Goal: Transaction & Acquisition: Book appointment/travel/reservation

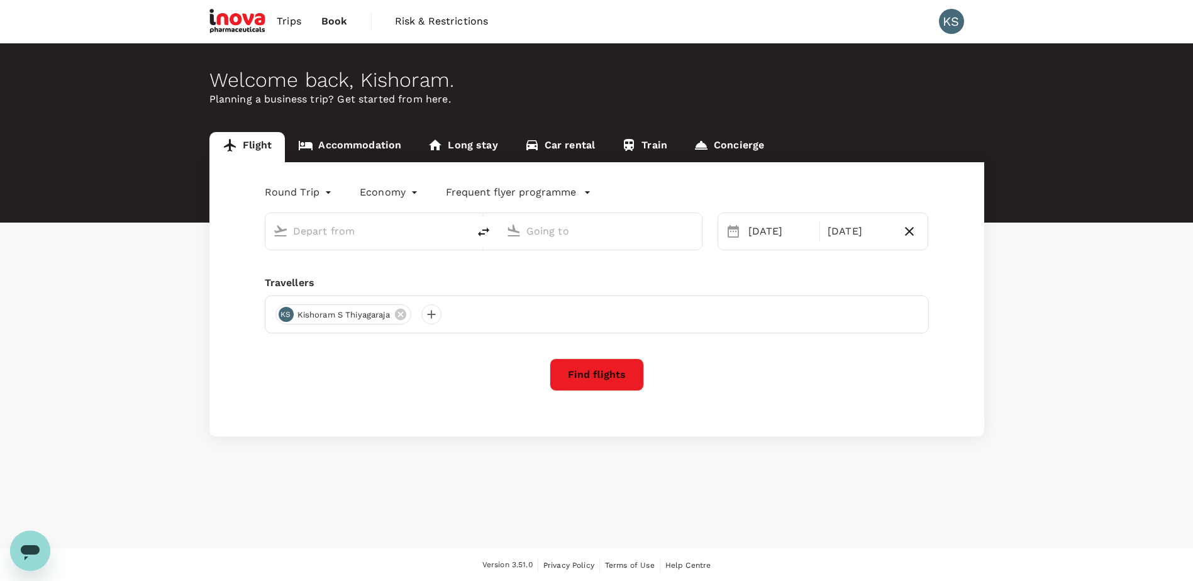
type input "Singapore Changi (SIN)"
type input "Suvarnabhumi Intl (BKK)"
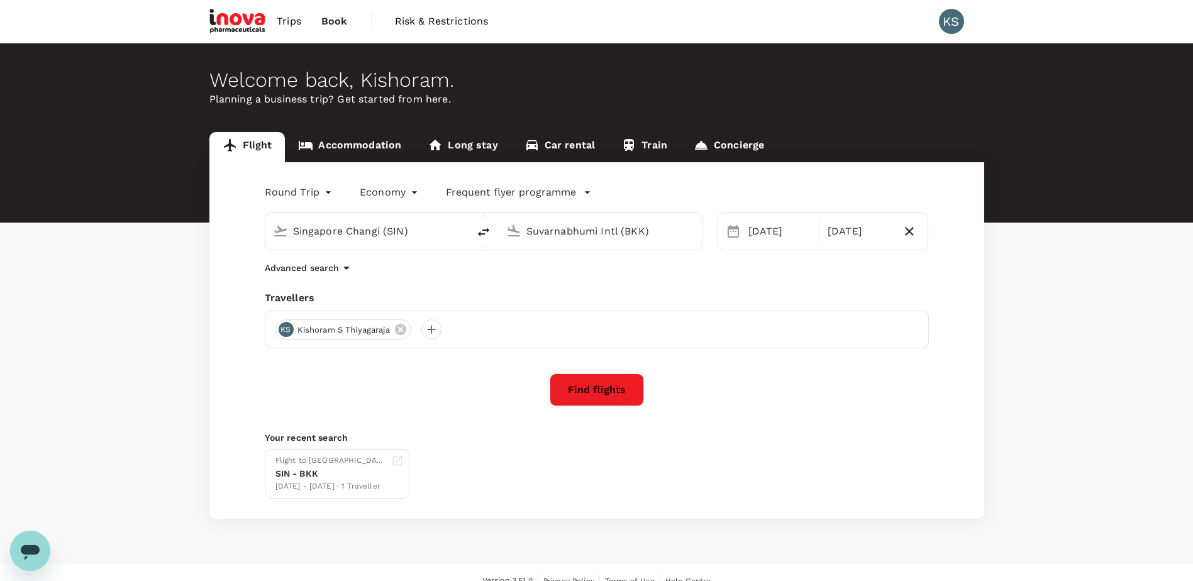
click at [391, 141] on link "Accommodation" at bounding box center [350, 147] width 130 height 30
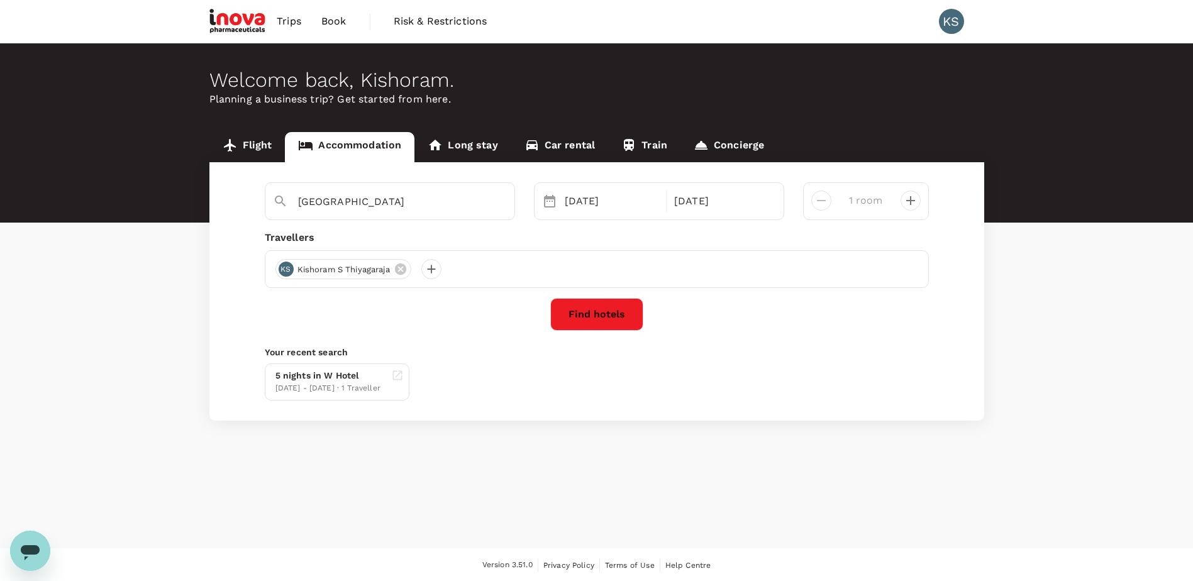
click at [447, 146] on link "Long stay" at bounding box center [462, 147] width 96 height 30
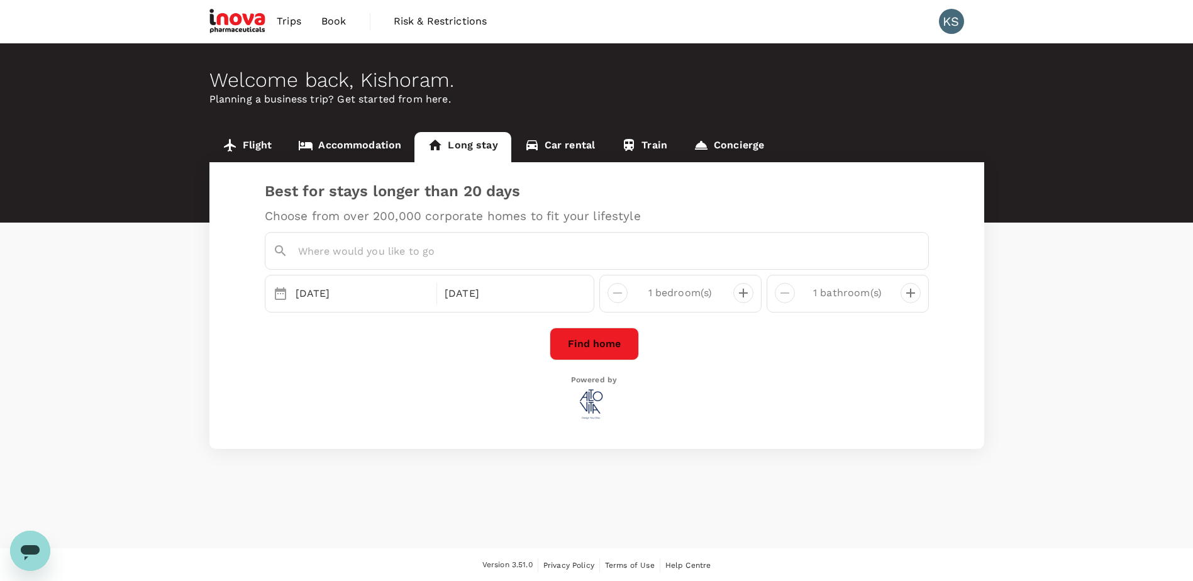
click at [538, 143] on link "Car rental" at bounding box center [559, 147] width 97 height 30
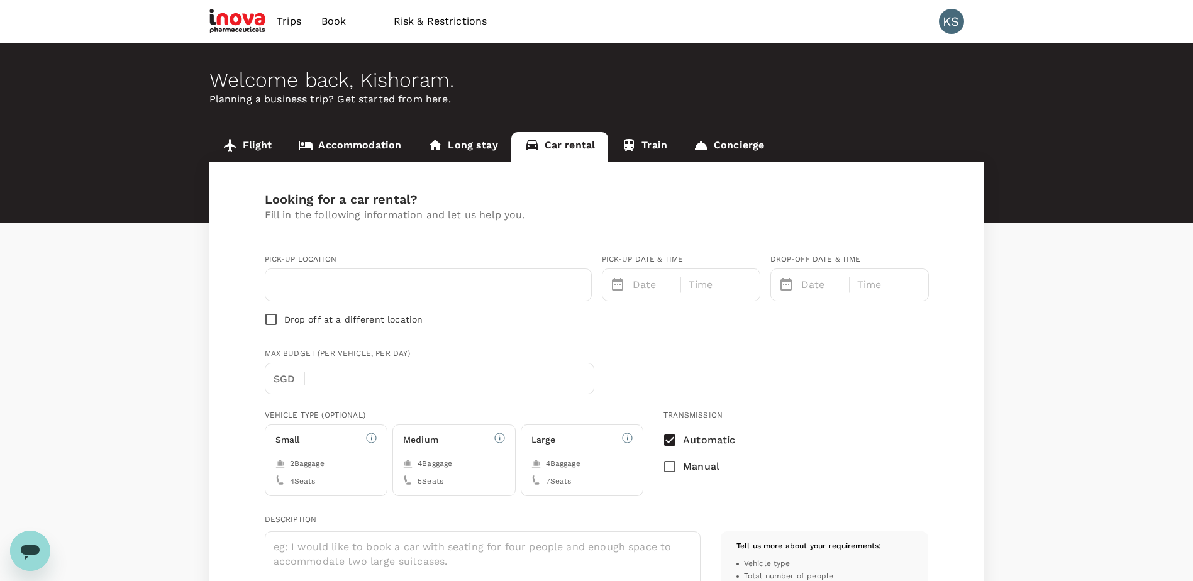
type input "65"
type input "97857368"
type input "k.s-thiyagaraja@inovapharma.com"
click at [652, 152] on link "Train" at bounding box center [644, 147] width 72 height 30
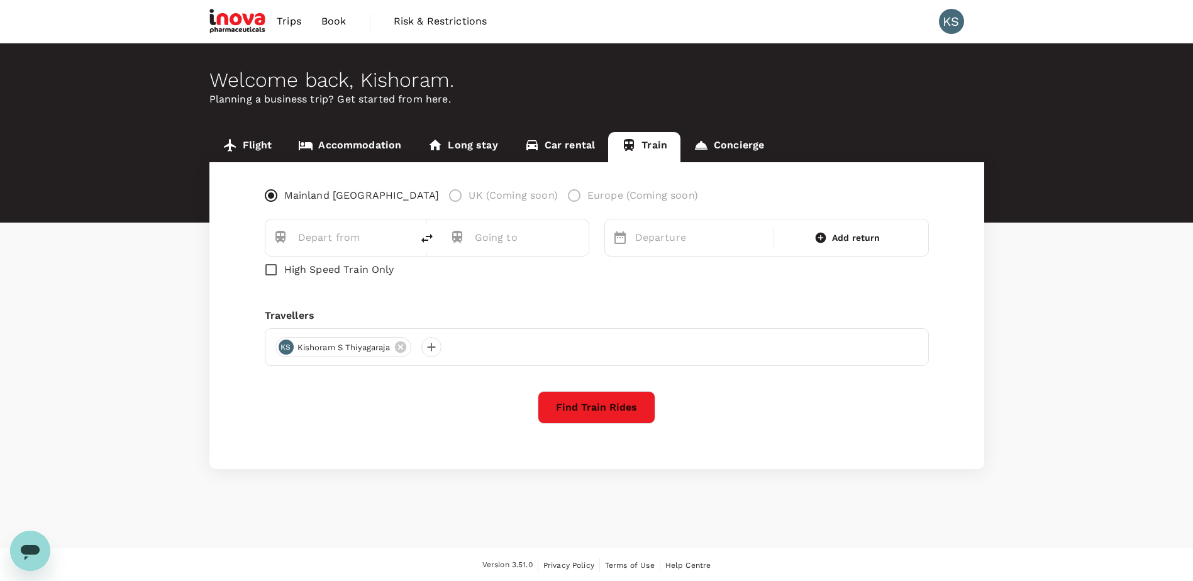
click at [350, 150] on link "Accommodation" at bounding box center [350, 147] width 130 height 30
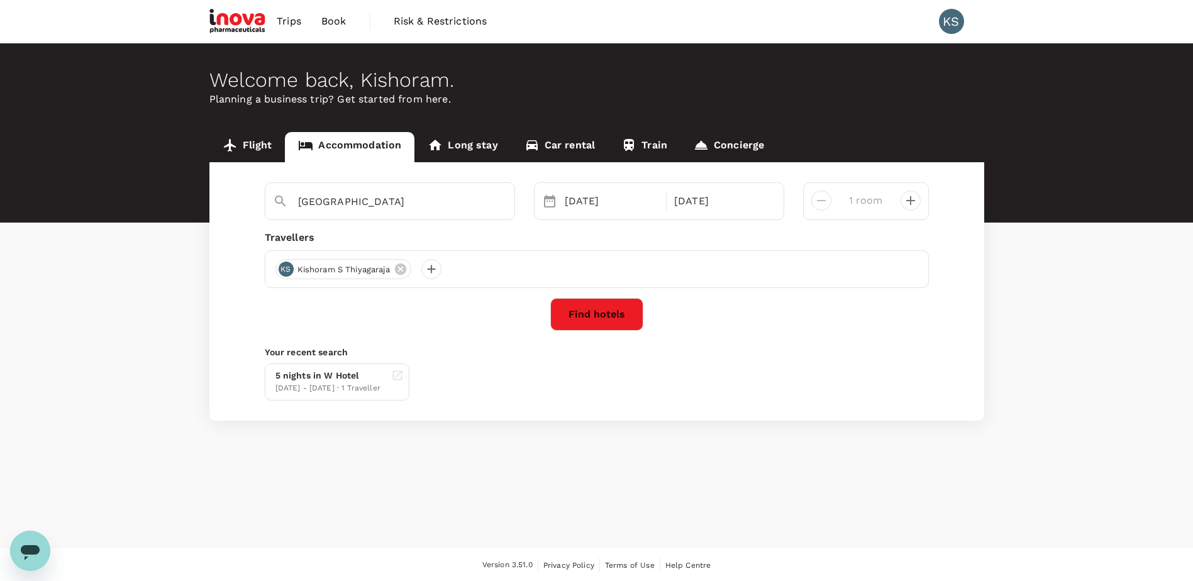
click at [242, 150] on link "Flight" at bounding box center [247, 147] width 76 height 30
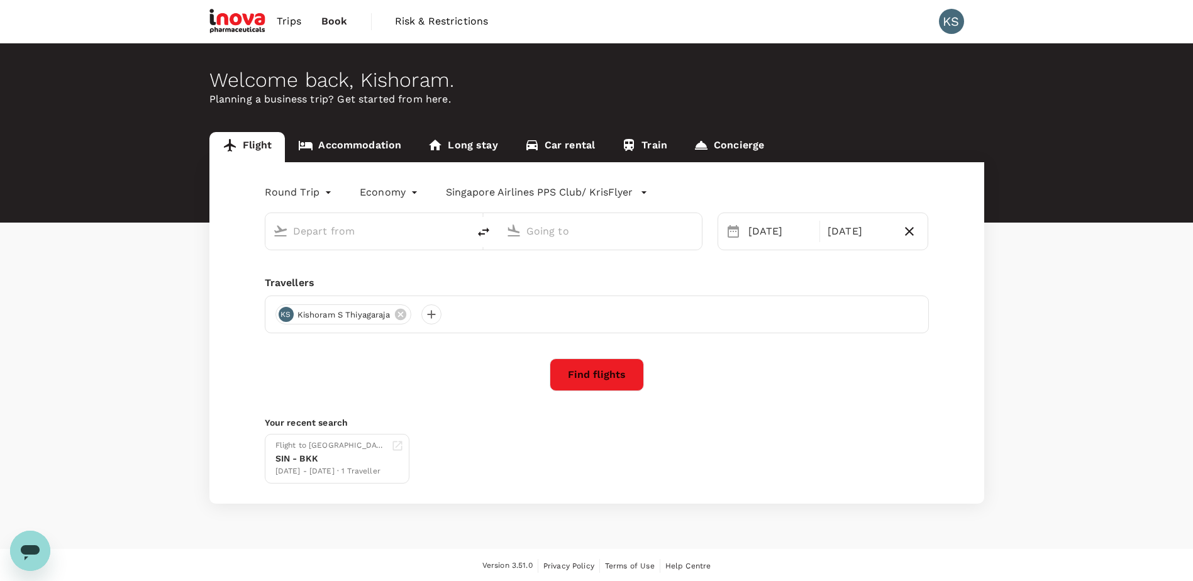
type input "Singapore Changi (SIN)"
type input "Suvarnabhumi Intl (BKK)"
type input "Singapore Changi (SIN)"
type input "Suvarnabhumi Intl (BKK)"
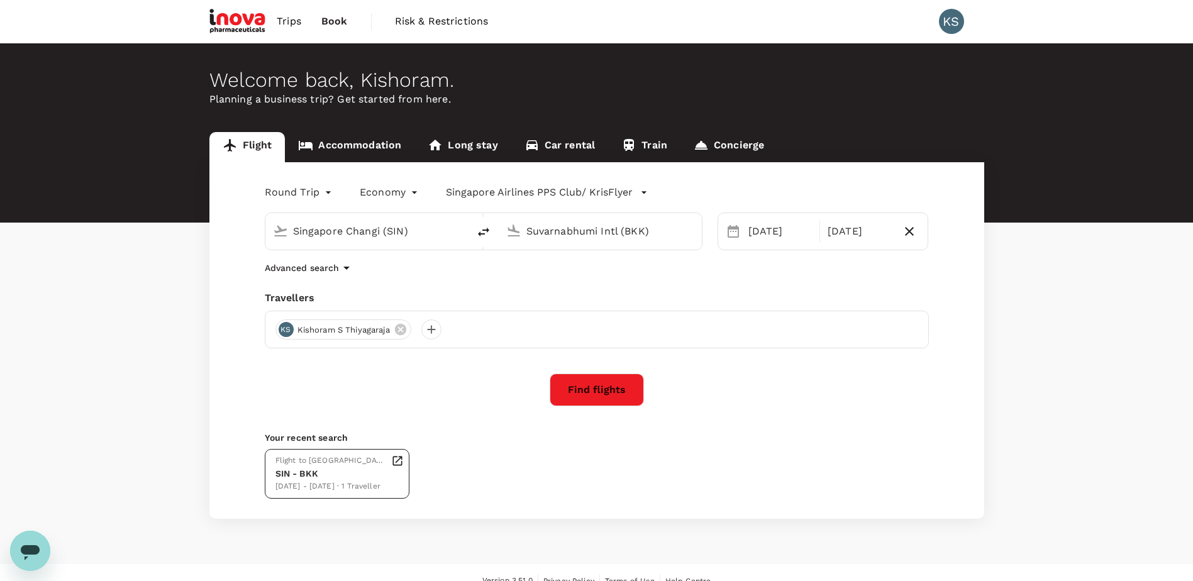
click at [313, 476] on div "SIN - BKK" at bounding box center [330, 473] width 111 height 13
click at [350, 147] on link "Accommodation" at bounding box center [350, 147] width 130 height 30
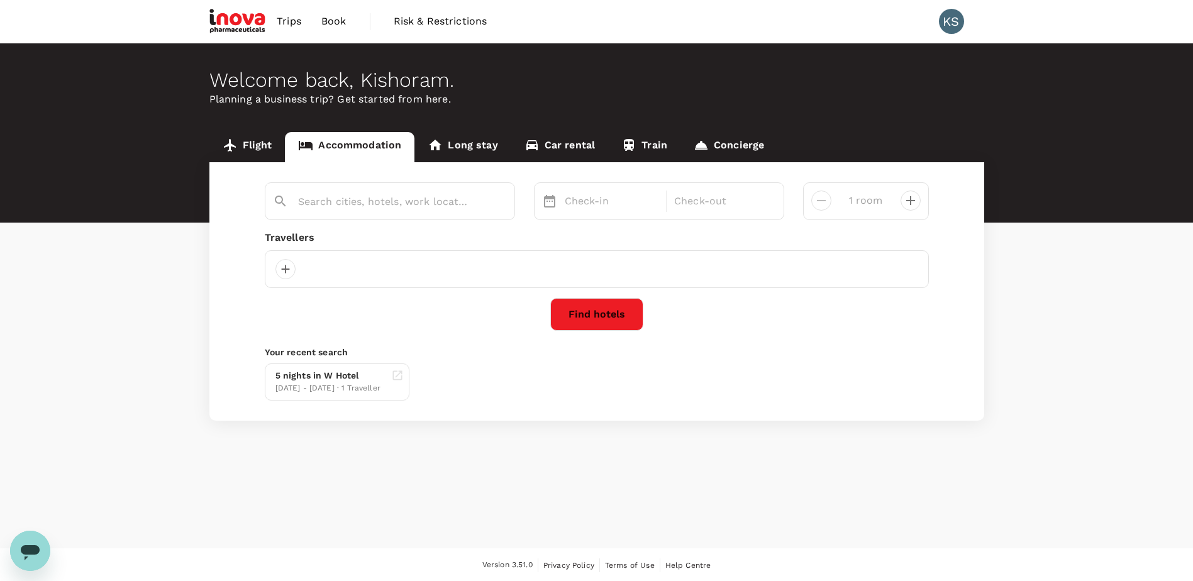
type input "Bangkok Marriott Hotel Sukhumvit"
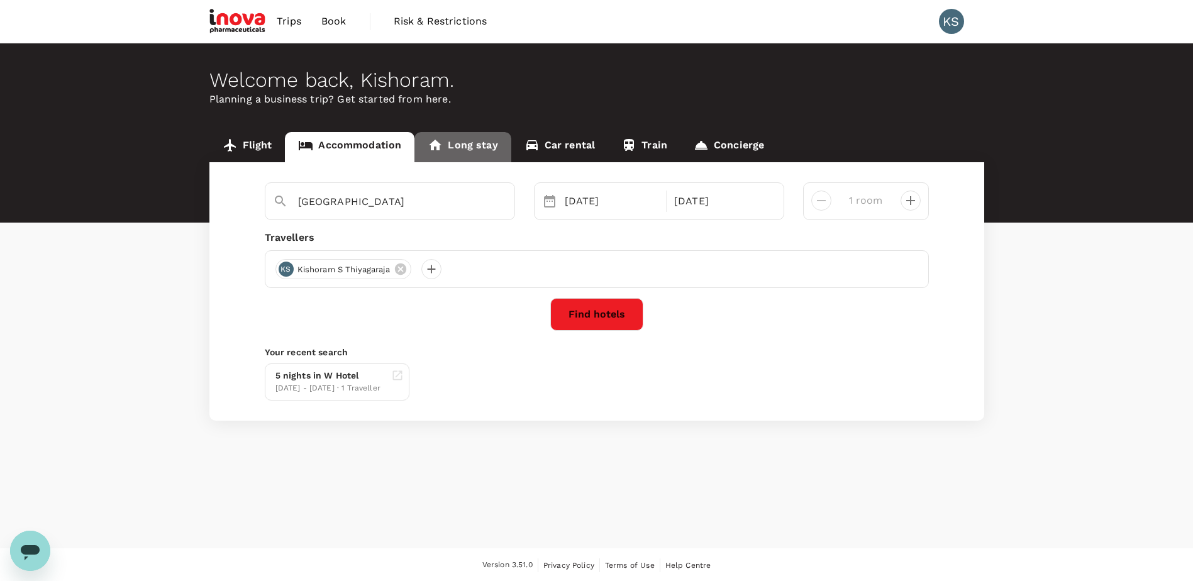
click at [484, 147] on link "Long stay" at bounding box center [462, 147] width 96 height 30
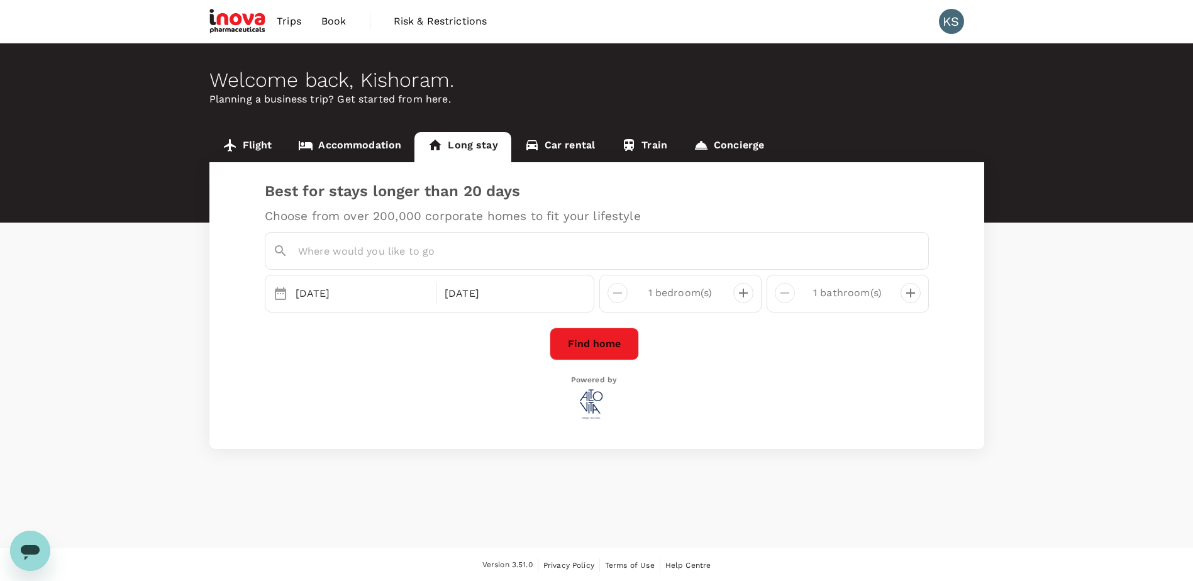
click at [555, 151] on link "Car rental" at bounding box center [559, 147] width 97 height 30
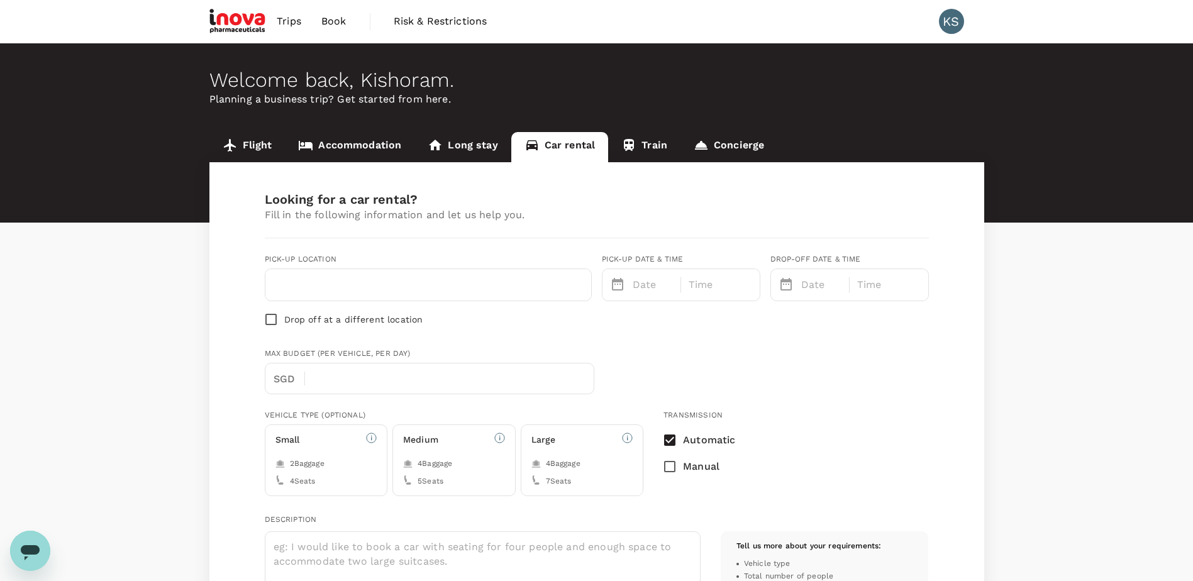
click at [638, 153] on link "Train" at bounding box center [644, 147] width 72 height 30
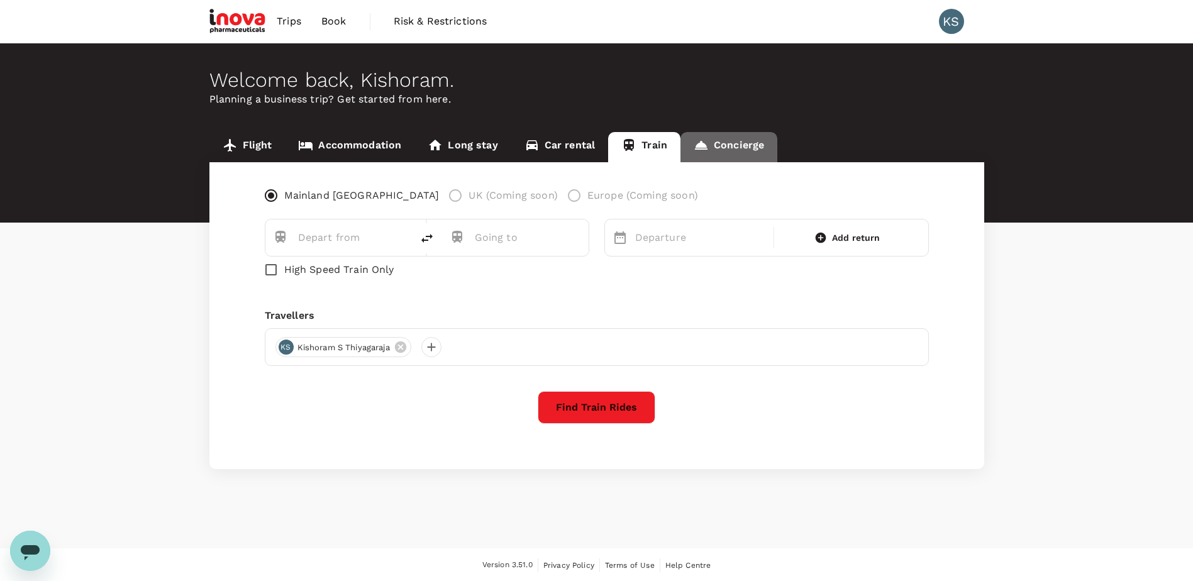
click at [712, 147] on link "Concierge" at bounding box center [728, 147] width 97 height 30
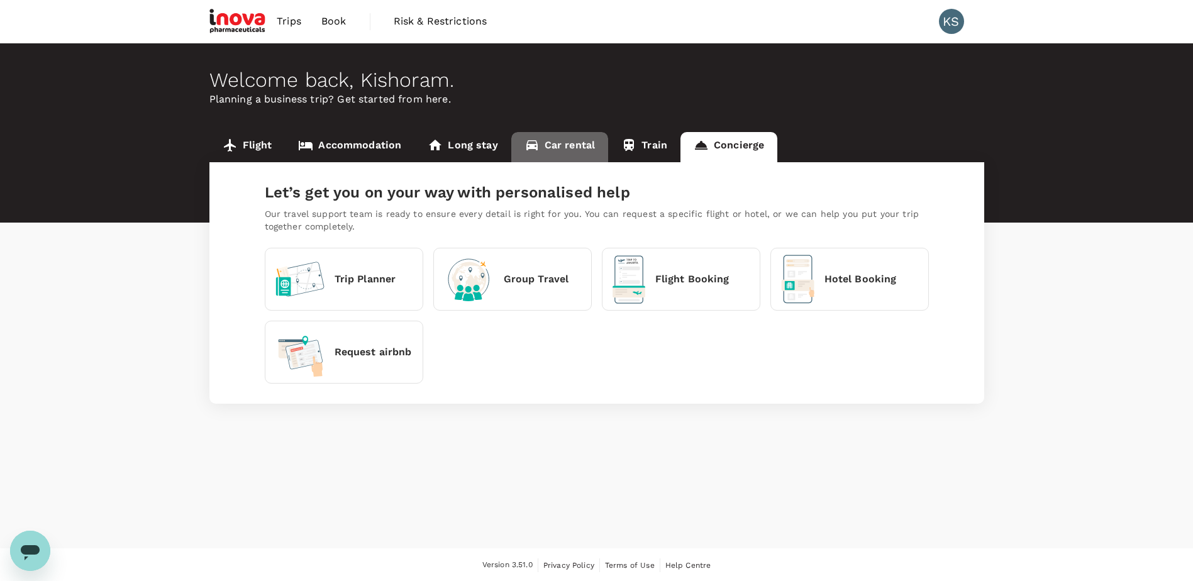
click at [562, 150] on link "Car rental" at bounding box center [559, 147] width 97 height 30
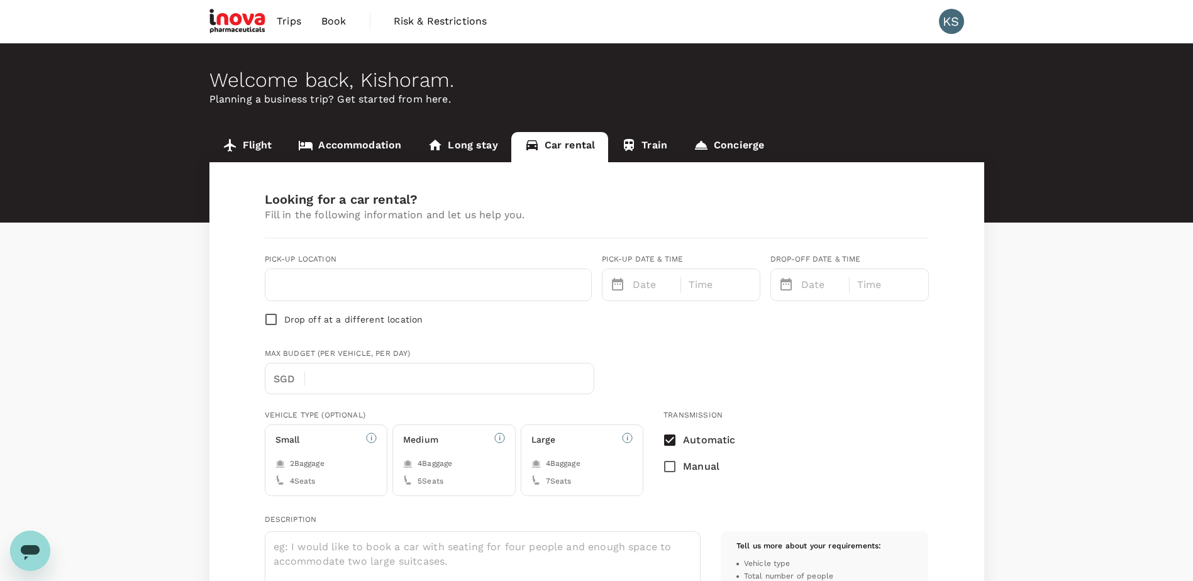
click at [400, 146] on link "Accommodation" at bounding box center [350, 147] width 130 height 30
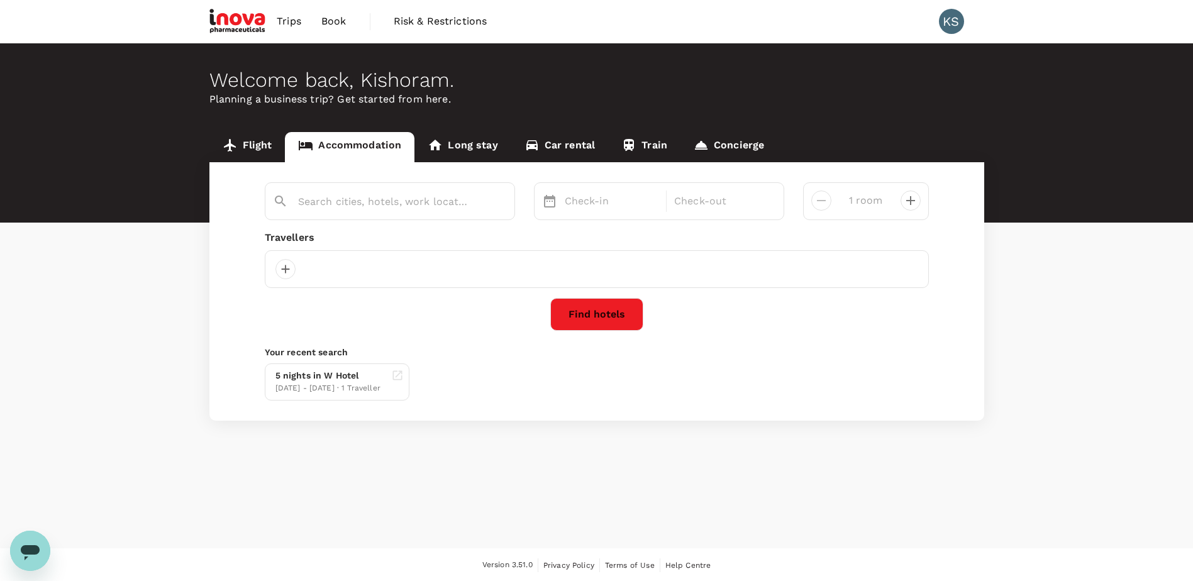
type input "Bangkok Marriott Hotel Sukhumvit"
click at [245, 151] on link "Flight" at bounding box center [247, 147] width 76 height 30
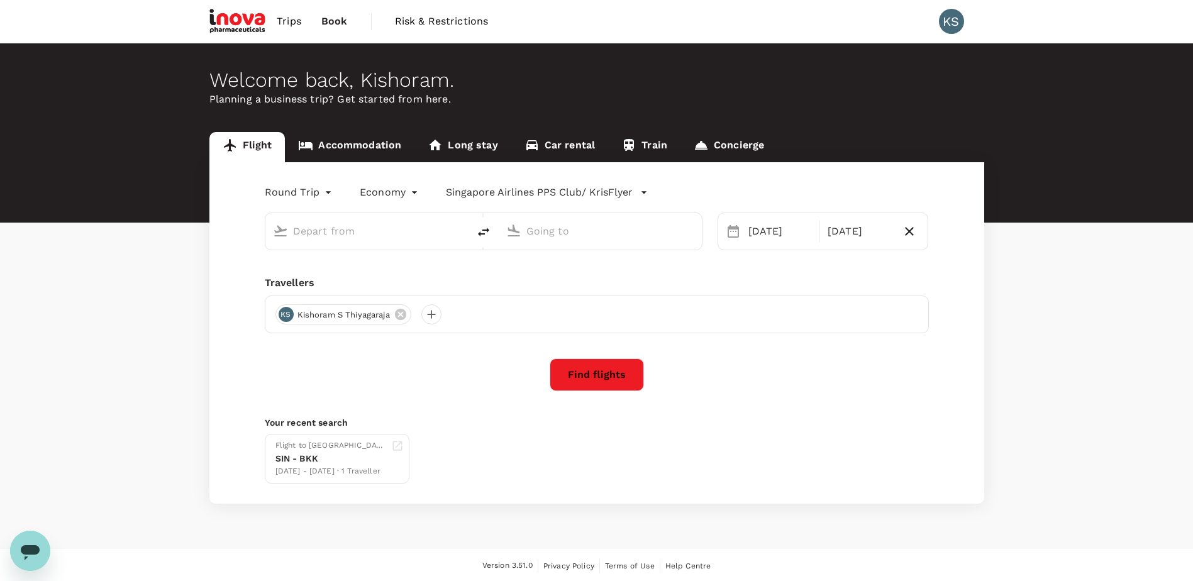
type input "Singapore Changi (SIN)"
type input "Suvarnabhumi Intl (BKK)"
type input "Singapore Changi (SIN)"
type input "Suvarnabhumi Intl (BKK)"
type input "Singapore Changi (SIN)"
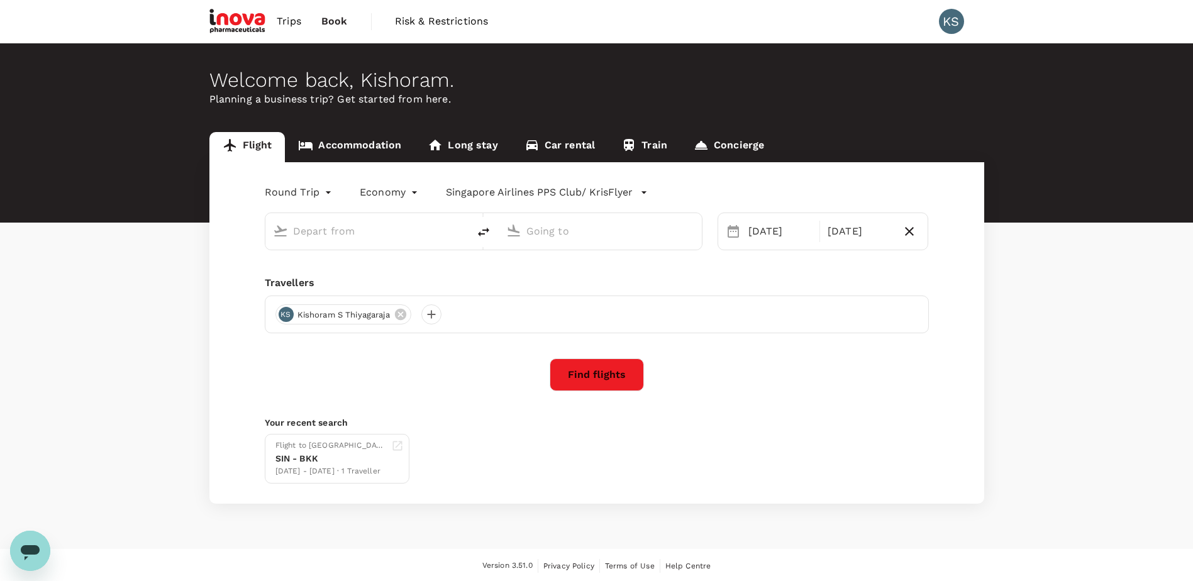
type input "Suvarnabhumi Intl (BKK)"
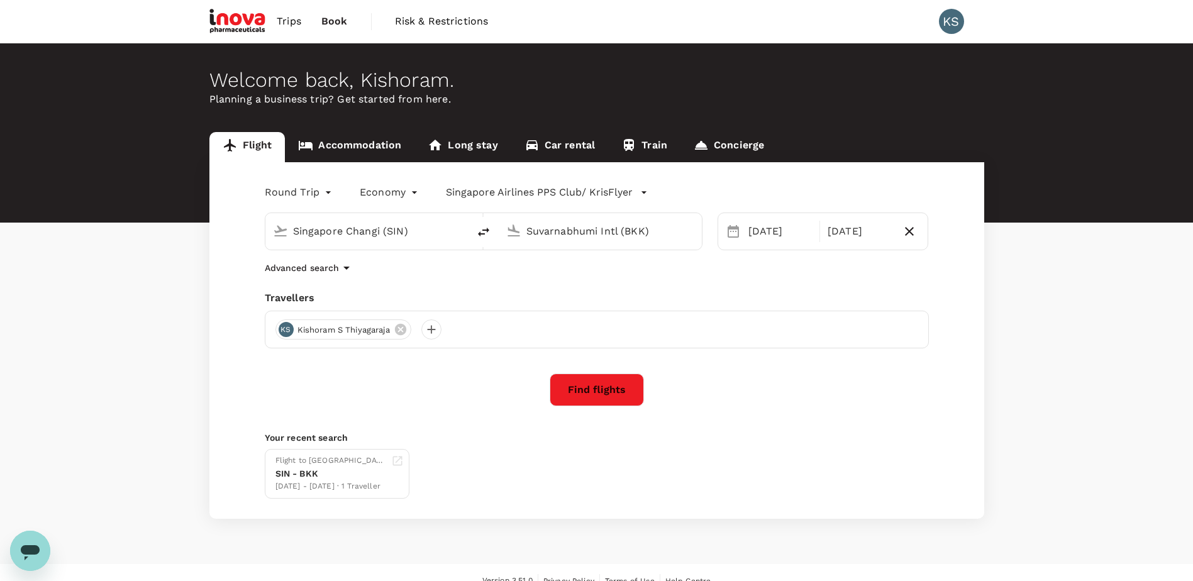
click at [167, 383] on div "Flight Accommodation Long stay Car rental Train Concierge Round Trip roundtrip …" at bounding box center [596, 325] width 1193 height 387
click at [1099, 377] on div "Flight Accommodation Long stay Car rental Train Concierge Round Trip roundtrip …" at bounding box center [596, 325] width 1193 height 387
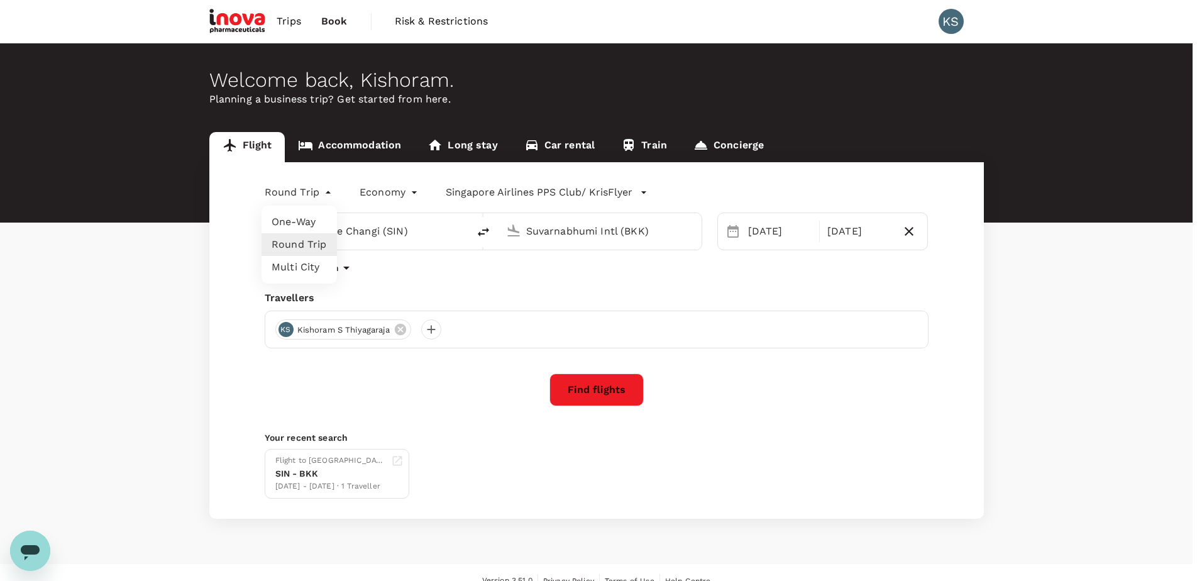
click at [306, 194] on body "Trips Book Risk & Restrictions KS Welcome back , Kishoram . Planning a business…" at bounding box center [601, 299] width 1202 height 598
click at [279, 23] on div at bounding box center [601, 290] width 1202 height 581
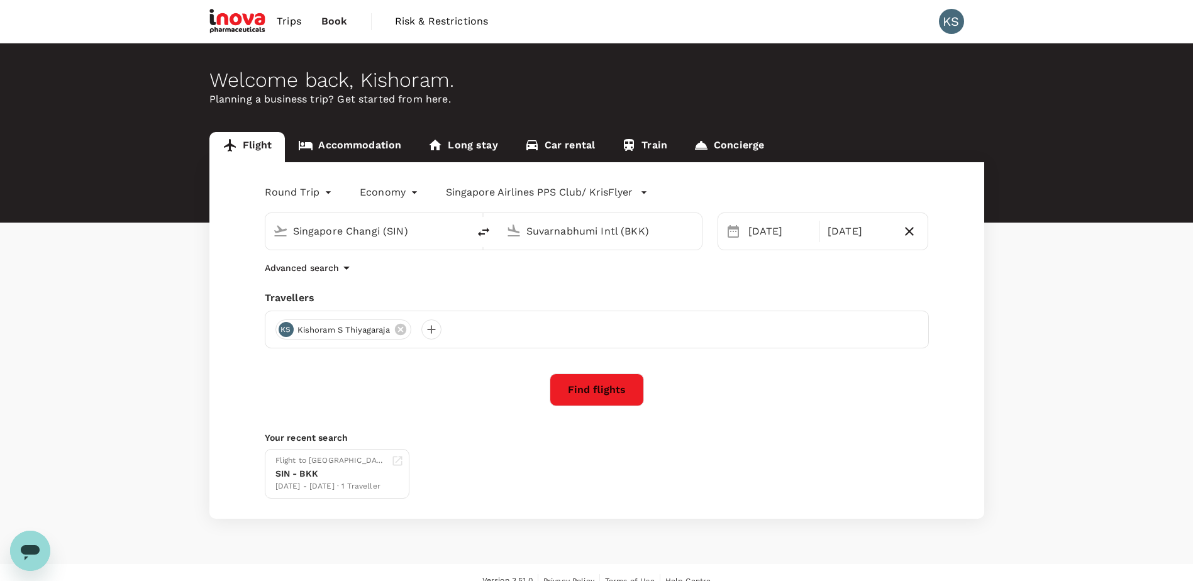
click at [284, 23] on span "Trips" at bounding box center [289, 21] width 25 height 15
